Goal: Find contact information: Find contact information

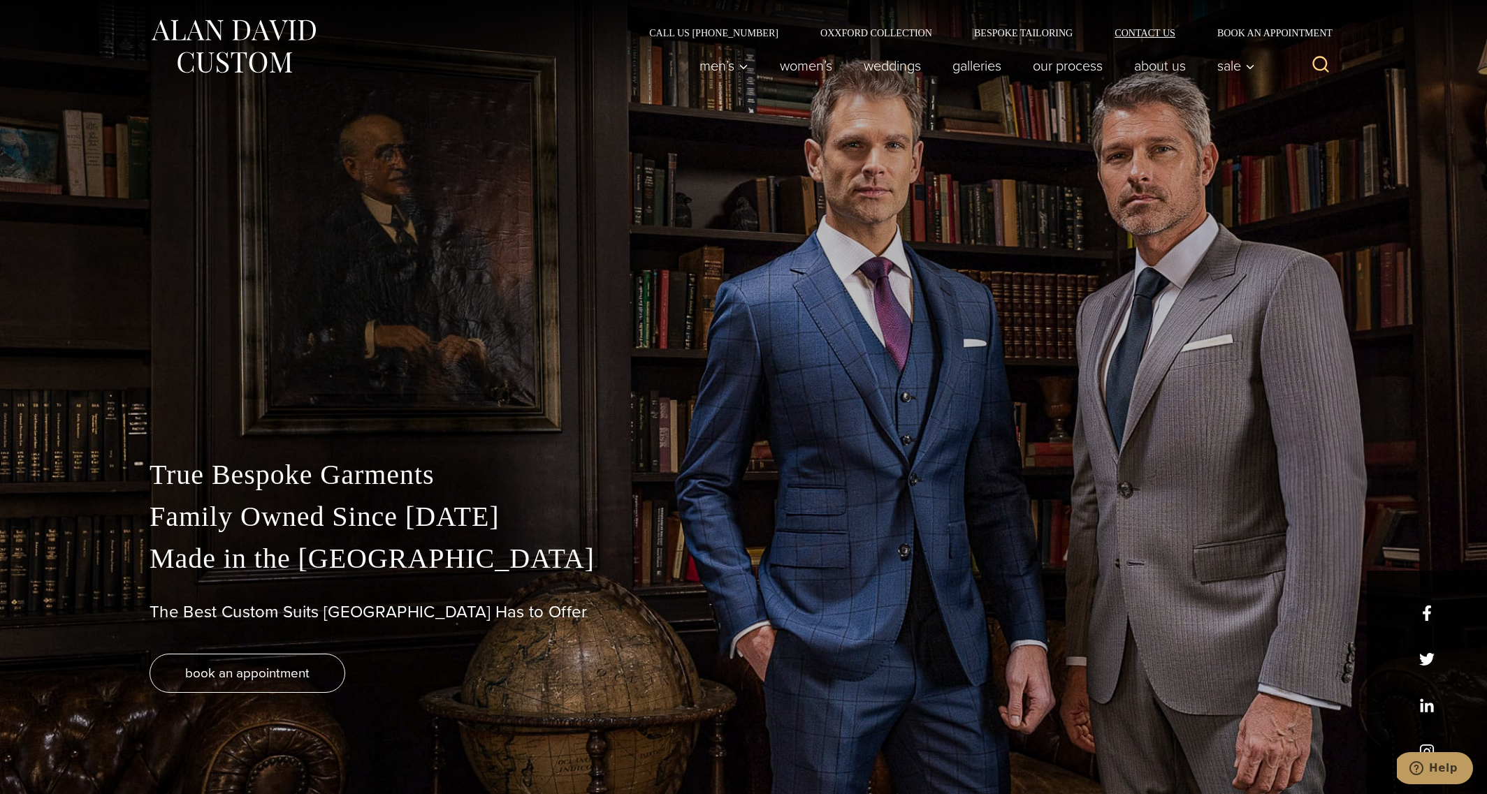
click at [1129, 36] on link "Contact Us" at bounding box center [1144, 33] width 103 height 10
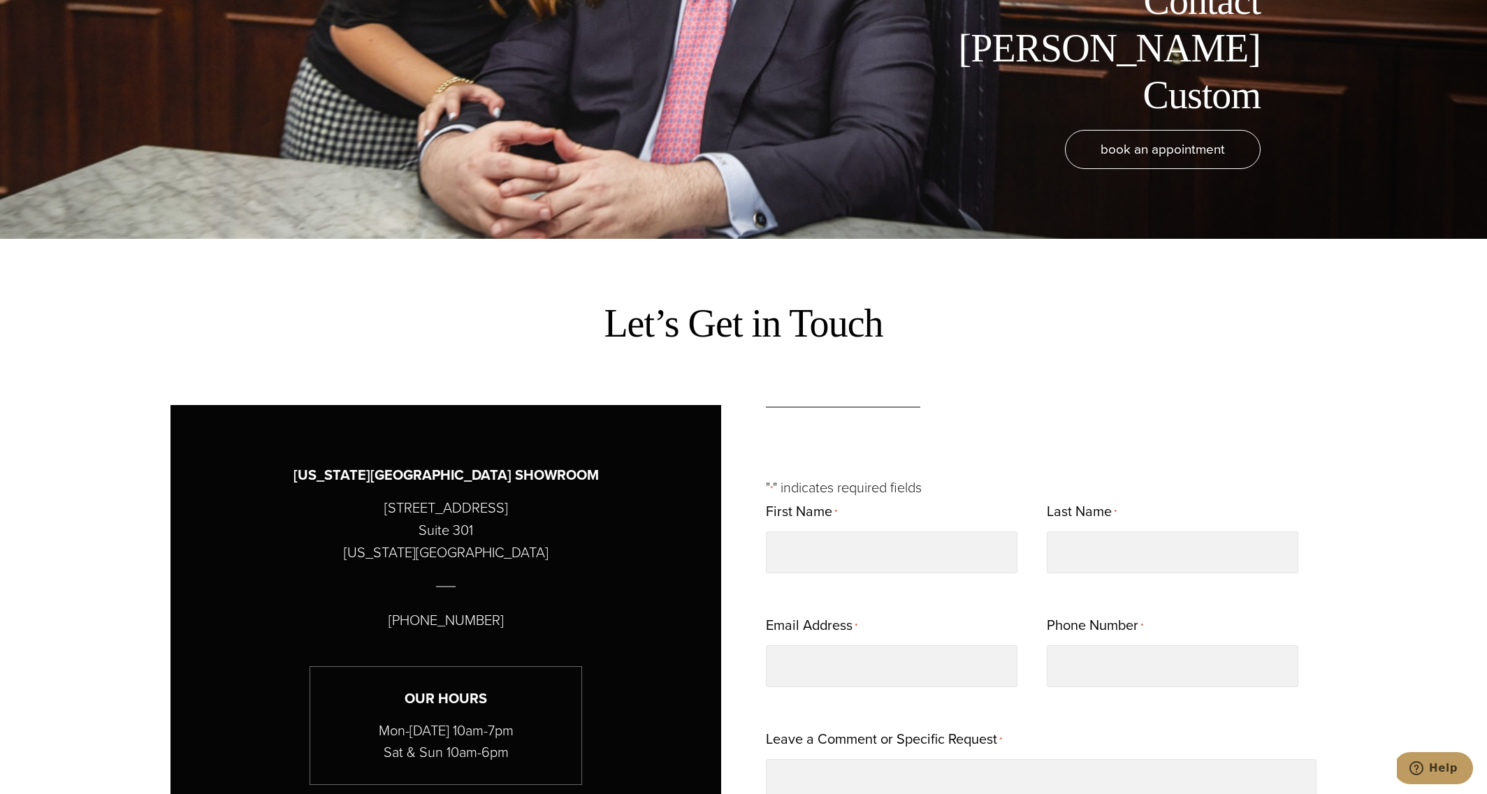
scroll to position [906, 0]
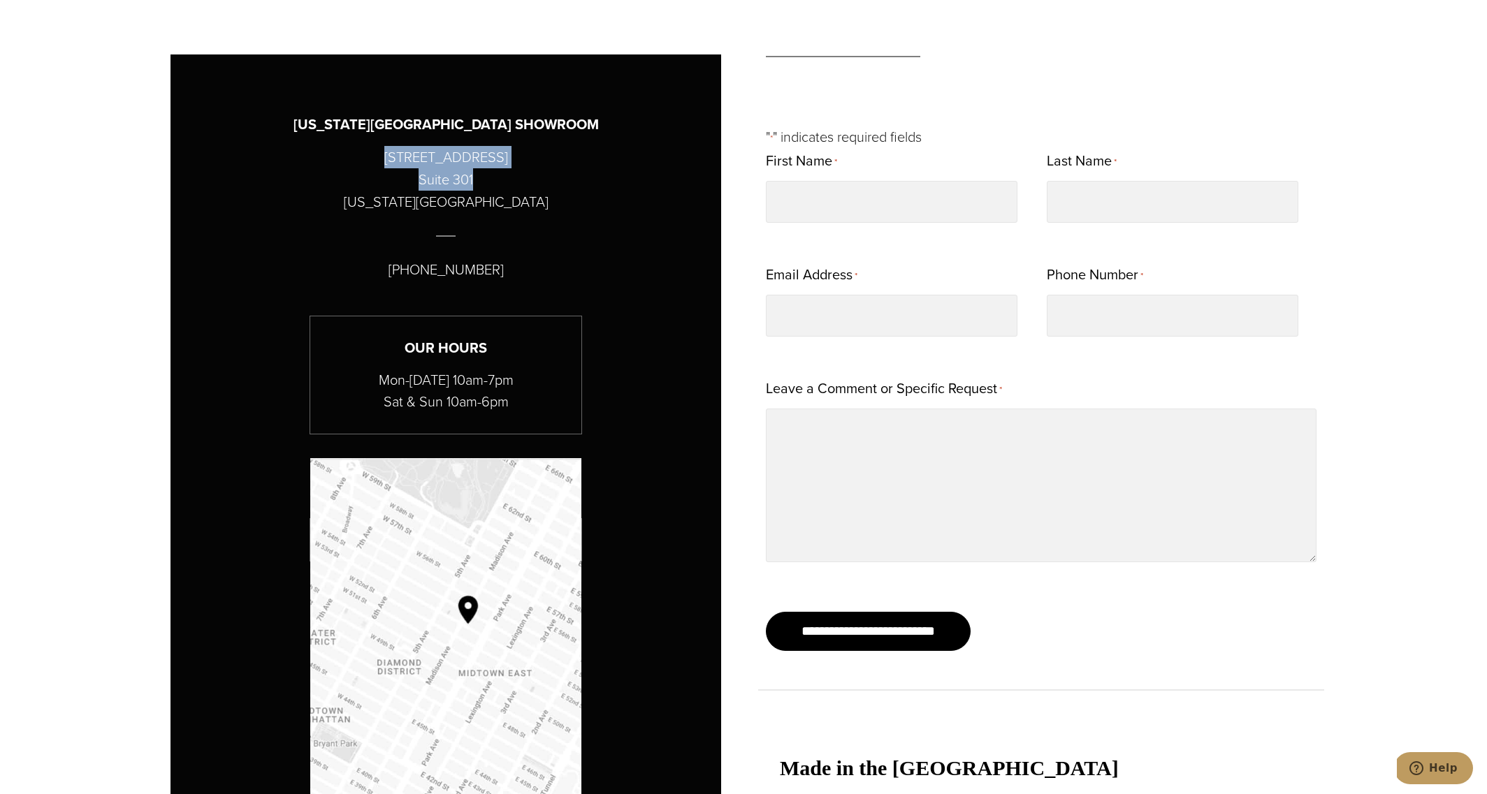
drag, startPoint x: 384, startPoint y: 158, endPoint x: 511, endPoint y: 182, distance: 129.5
click at [511, 182] on div "NEW YORK CITY SHOWROOM 515 Madison Avenue Suite 301 New York, NY 10022 (212) 22…" at bounding box center [445, 454] width 551 height 801
copy p "515 Madison Avenue Suite 301"
